Goal: Information Seeking & Learning: Learn about a topic

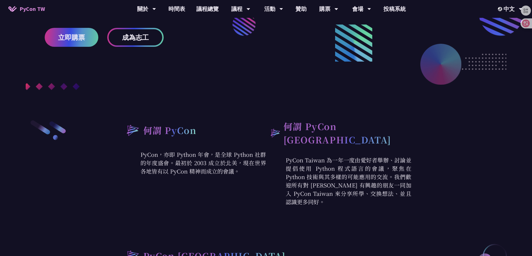
scroll to position [251, 0]
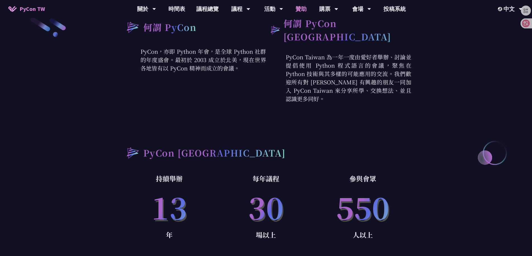
click at [301, 8] on link "贊助" at bounding box center [301, 9] width 22 height 18
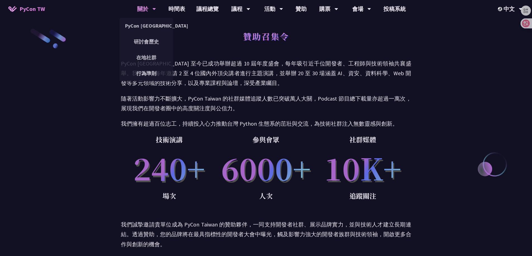
click at [137, 9] on div "關於" at bounding box center [146, 9] width 19 height 18
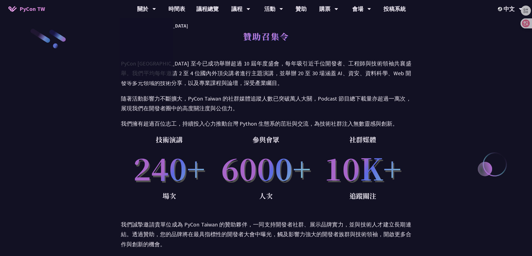
click at [28, 9] on span "PyCon TW" at bounding box center [32, 9] width 25 height 8
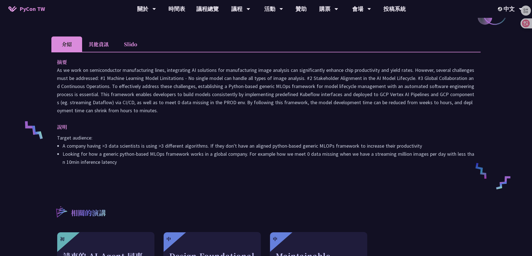
scroll to position [56, 0]
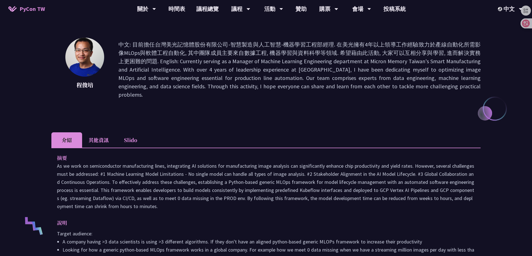
click at [94, 69] on img at bounding box center [84, 57] width 39 height 39
drag, startPoint x: 264, startPoint y: 69, endPoint x: 231, endPoint y: 92, distance: 40.3
click at [265, 69] on p "中文: 目前擔任台灣美光記憶體股份有限公司-智慧製造與人工智慧-機器學習工程部經理. 在美光擁有4年以上領導工作經驗致力於產線自動化所需影像MLOps與軟體工…" at bounding box center [299, 69] width 362 height 59
click at [89, 133] on li "其他資訊" at bounding box center [98, 140] width 33 height 15
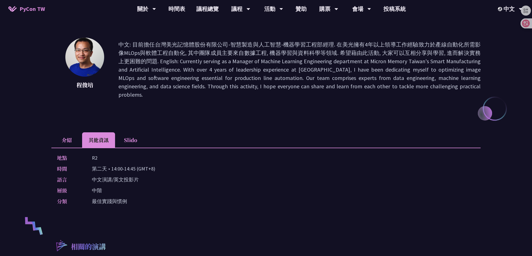
click at [138, 133] on li "Slido" at bounding box center [130, 140] width 31 height 15
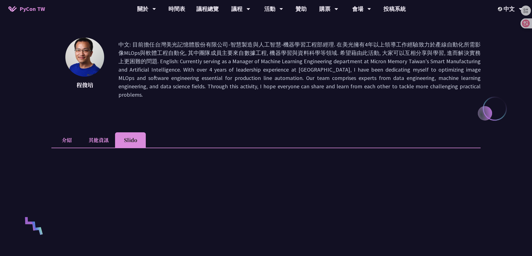
click at [105, 133] on li "其他資訊" at bounding box center [98, 140] width 33 height 15
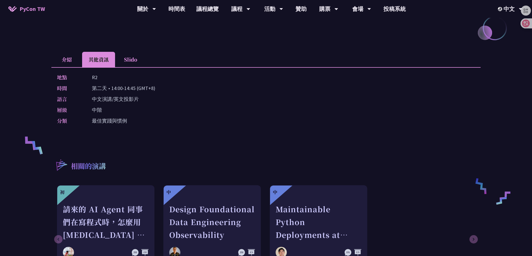
scroll to position [140, 0]
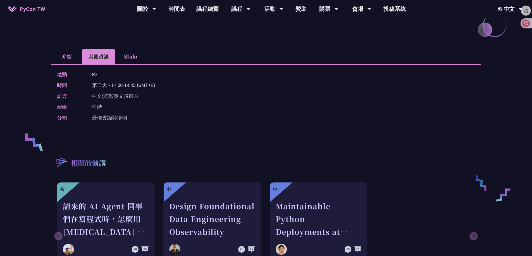
click at [138, 49] on li "Slido" at bounding box center [130, 56] width 31 height 15
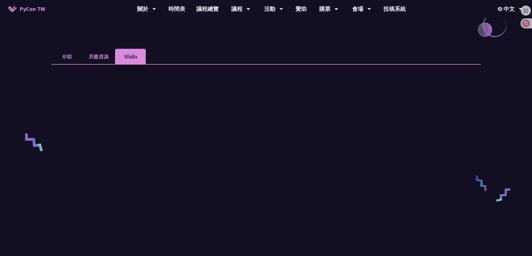
click at [72, 64] on div at bounding box center [265, 181] width 429 height 235
click at [72, 49] on li "介紹" at bounding box center [66, 56] width 31 height 15
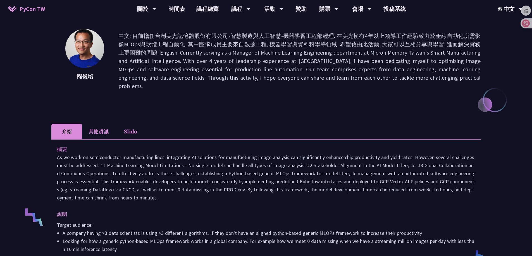
scroll to position [0, 0]
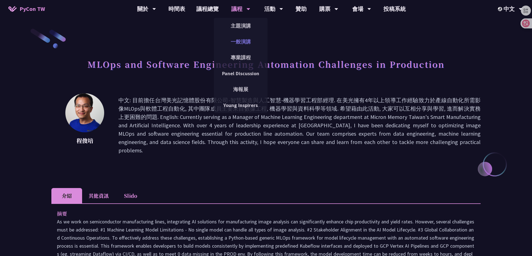
click at [239, 40] on link "一般演講" at bounding box center [241, 41] width 54 height 13
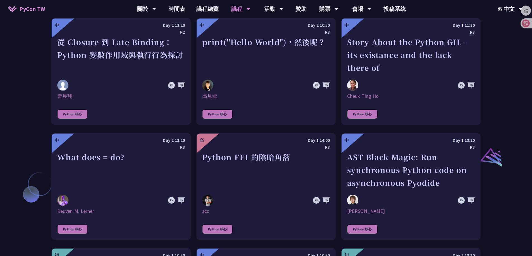
scroll to position [502, 0]
